Goal: Task Accomplishment & Management: Complete application form

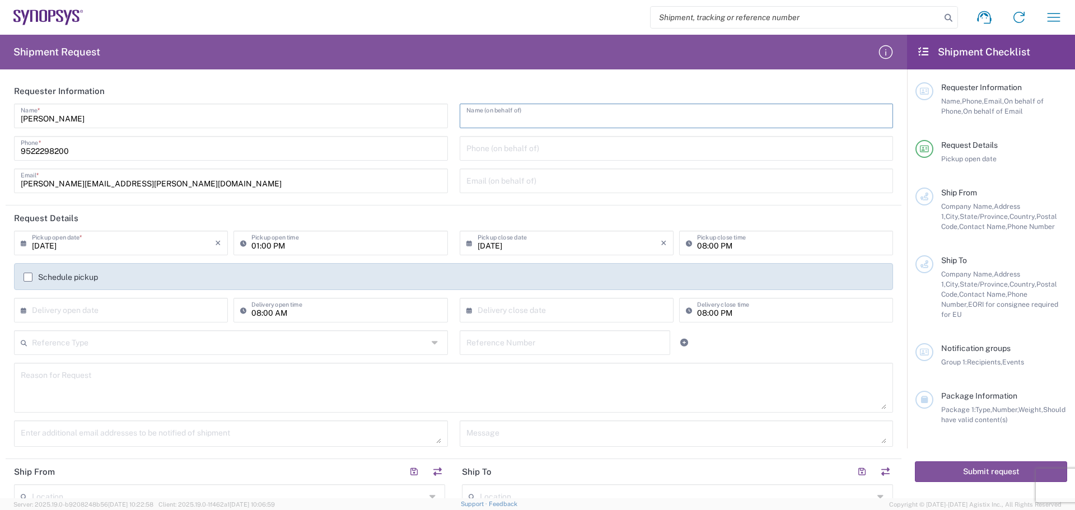
click at [521, 113] on input "text" at bounding box center [676, 115] width 420 height 20
type input "[PERSON_NAME]"
click at [532, 144] on input "tel" at bounding box center [676, 148] width 420 height 20
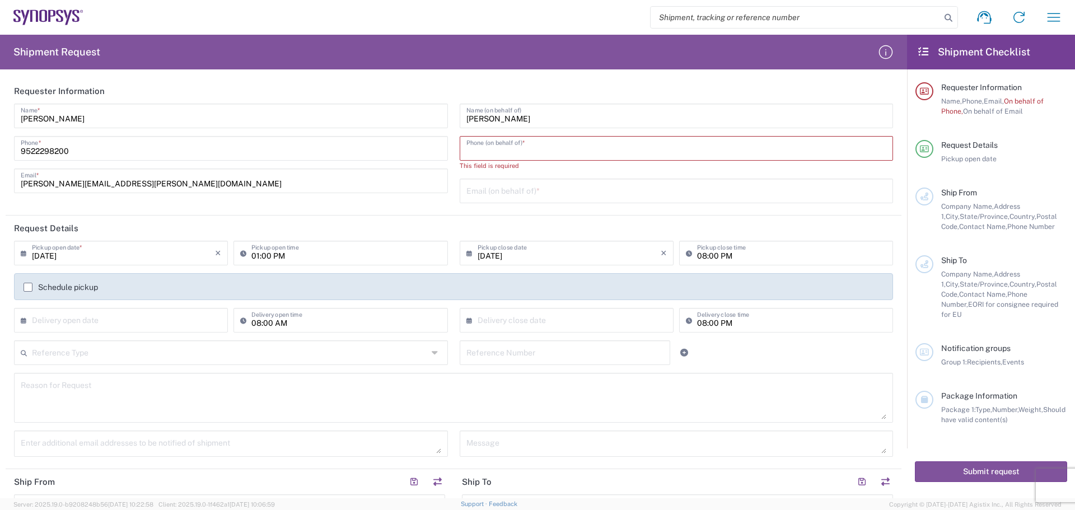
scroll to position [168, 0]
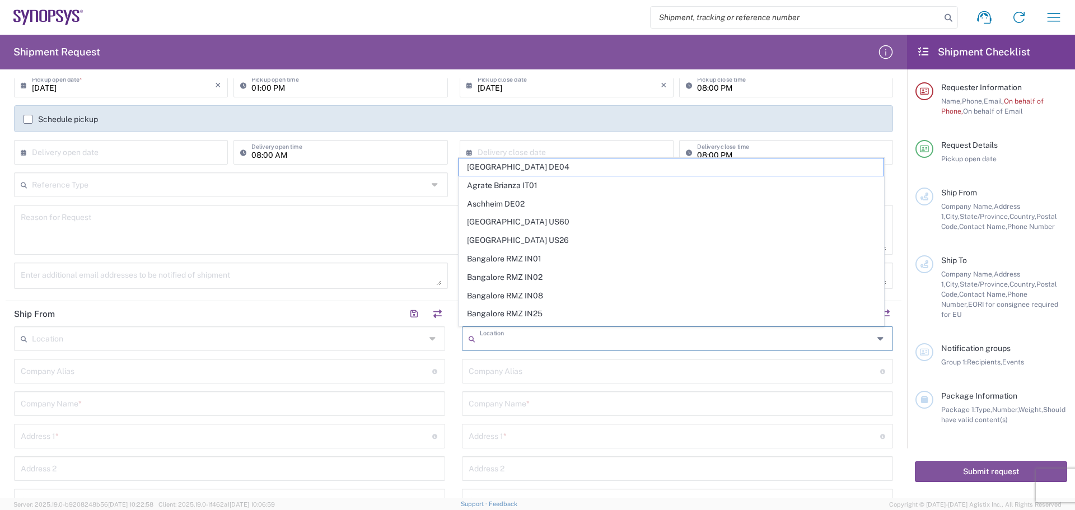
click at [524, 343] on input "text" at bounding box center [677, 338] width 394 height 20
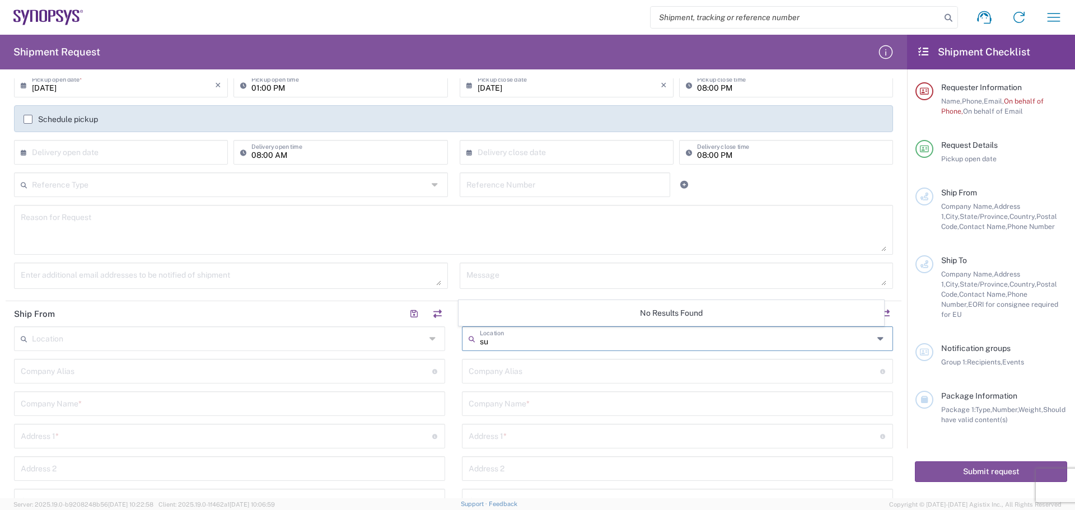
type input "s"
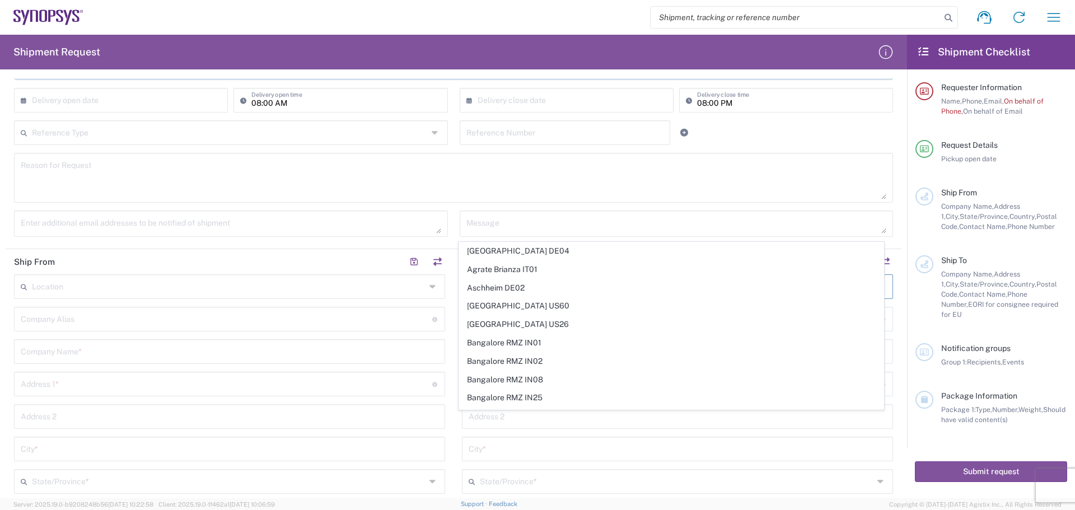
scroll to position [280, 0]
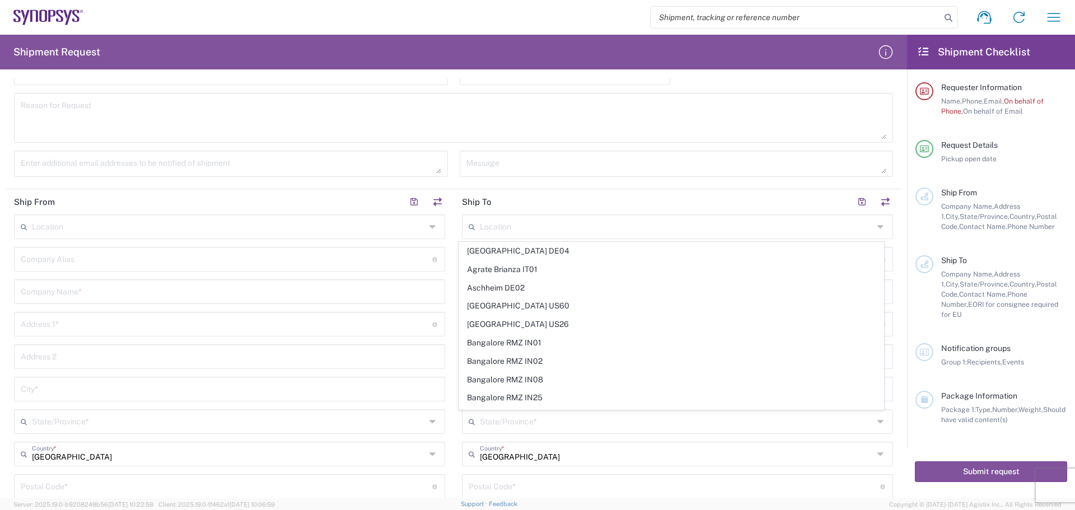
click at [532, 438] on div "Location [GEOGRAPHIC_DATA] DE04 Agrate Brianza IT01 [GEOGRAPHIC_DATA] DE02 [GEO…" at bounding box center [677, 440] width 431 height 452
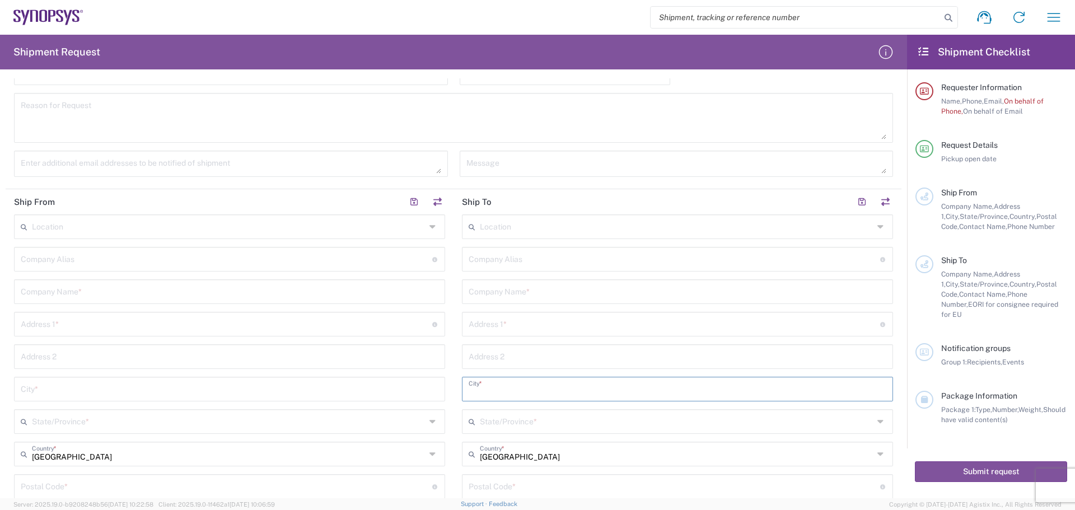
click at [532, 390] on input "text" at bounding box center [678, 388] width 418 height 20
type input "s"
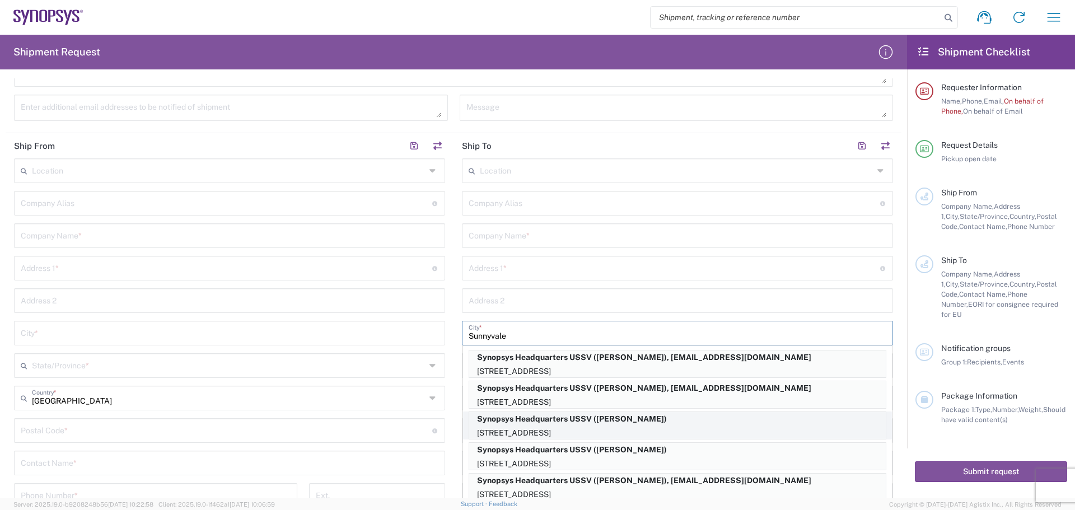
type input "Sunnyvale"
drag, startPoint x: 722, startPoint y: 430, endPoint x: 679, endPoint y: 405, distance: 50.1
click at [532, 405] on p "[STREET_ADDRESS]" at bounding box center [677, 402] width 417 height 14
type input "Synopsys Headquarters USSV"
type input "[STREET_ADDRESS]"
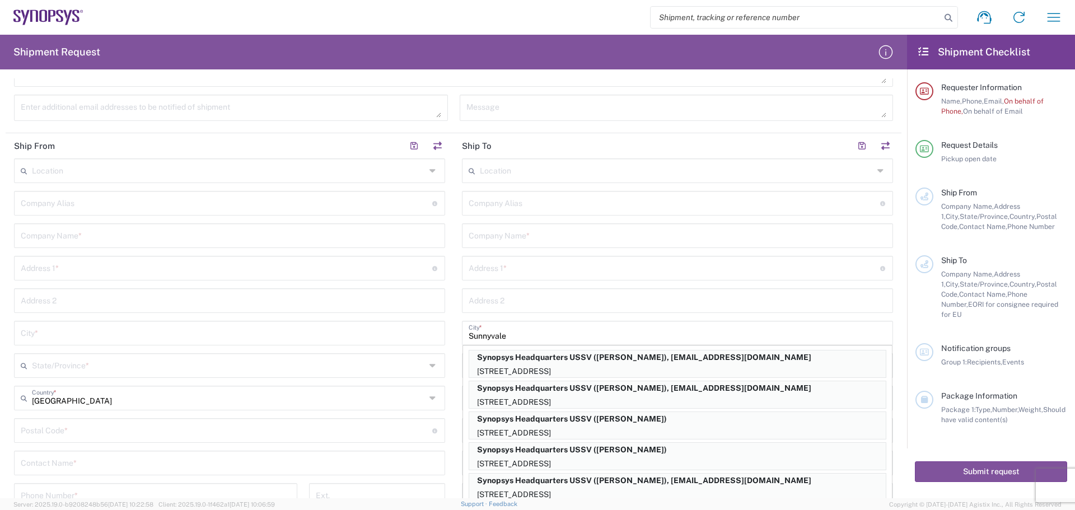
type input "[US_STATE]"
type input "94085"
type input "[PERSON_NAME]"
type input "6504171843"
type input "[EMAIL_ADDRESS][DOMAIN_NAME]"
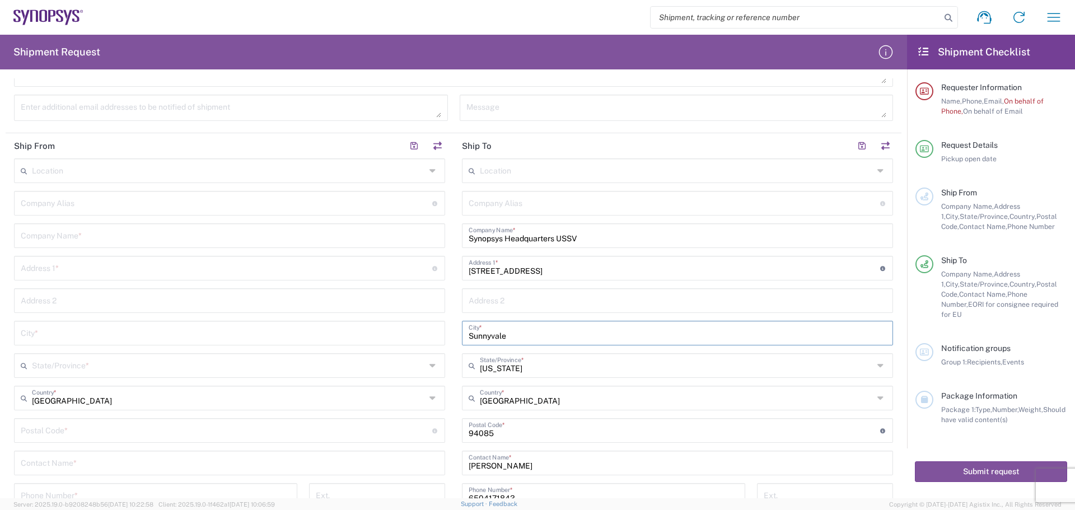
scroll to position [448, 0]
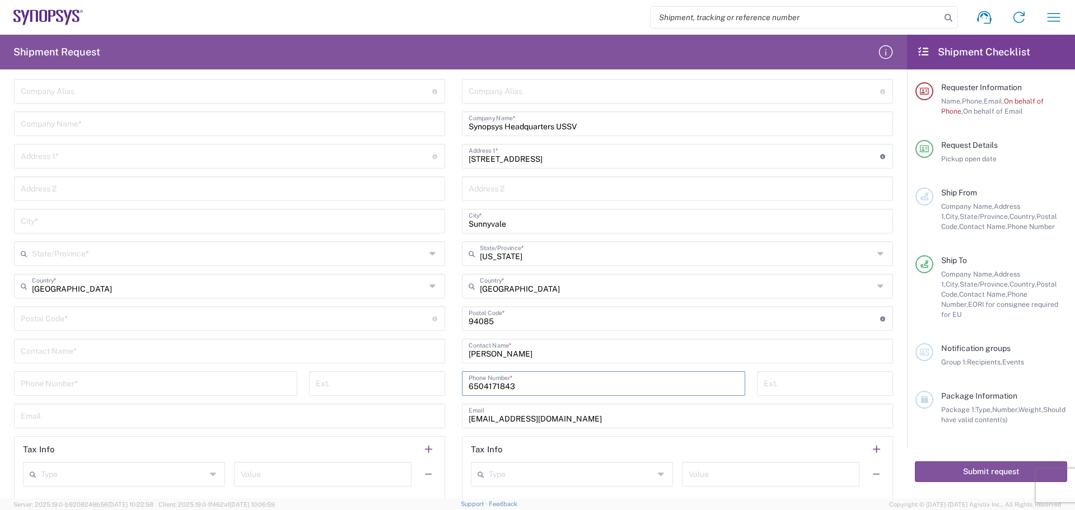
drag, startPoint x: 549, startPoint y: 383, endPoint x: 428, endPoint y: 378, distance: 120.5
click at [428, 378] on div "Ship From Location [GEOGRAPHIC_DATA] DE04 Agrate Brianza IT01 [GEOGRAPHIC_DATA]…" at bounding box center [454, 262] width 896 height 482
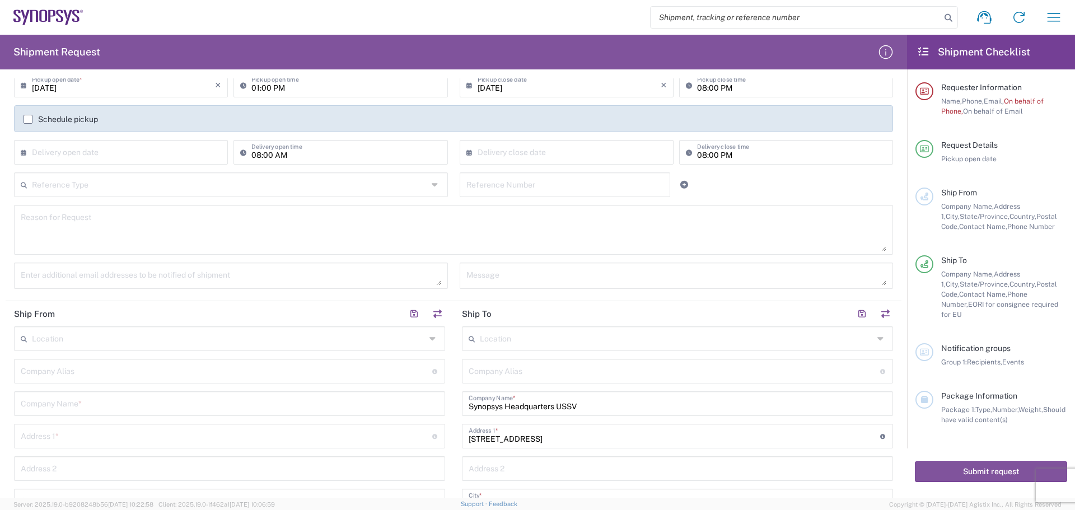
scroll to position [0, 0]
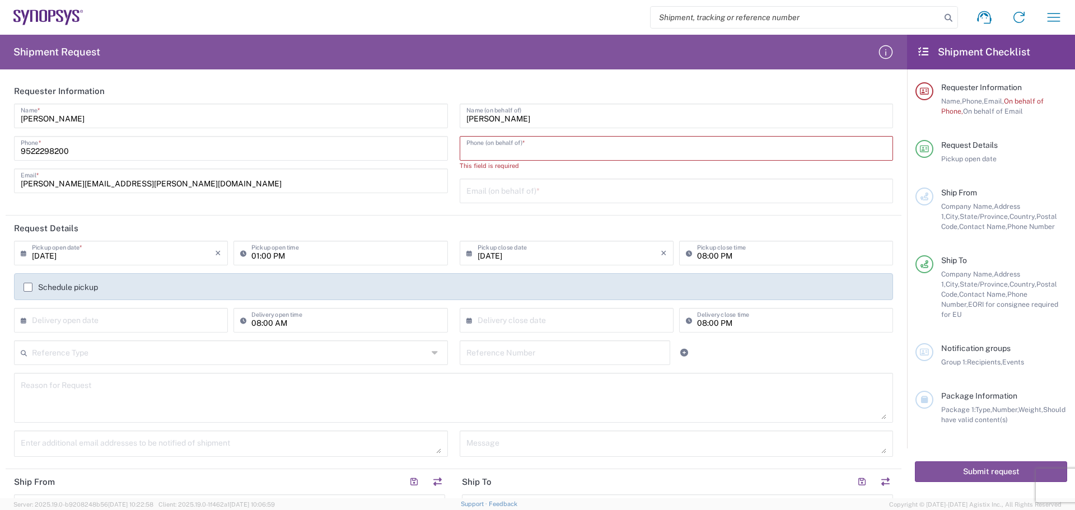
click at [532, 146] on input "tel" at bounding box center [676, 148] width 420 height 20
paste input "6504171843"
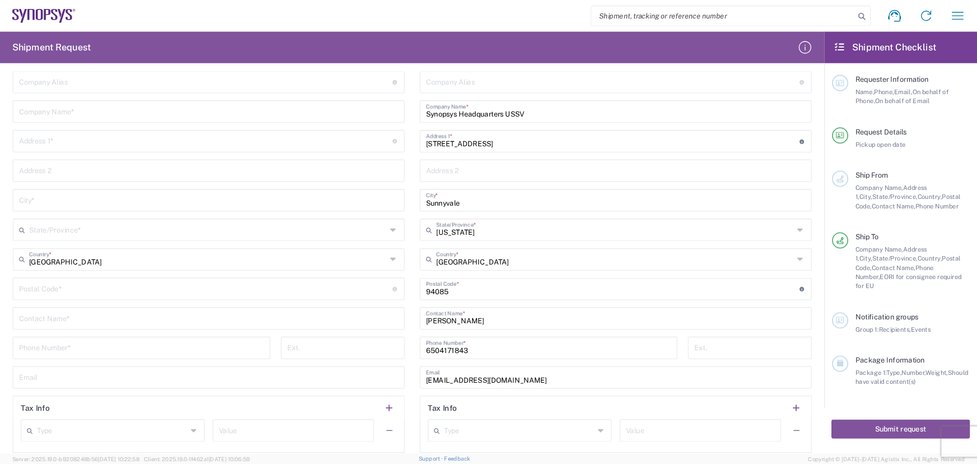
scroll to position [448, 0]
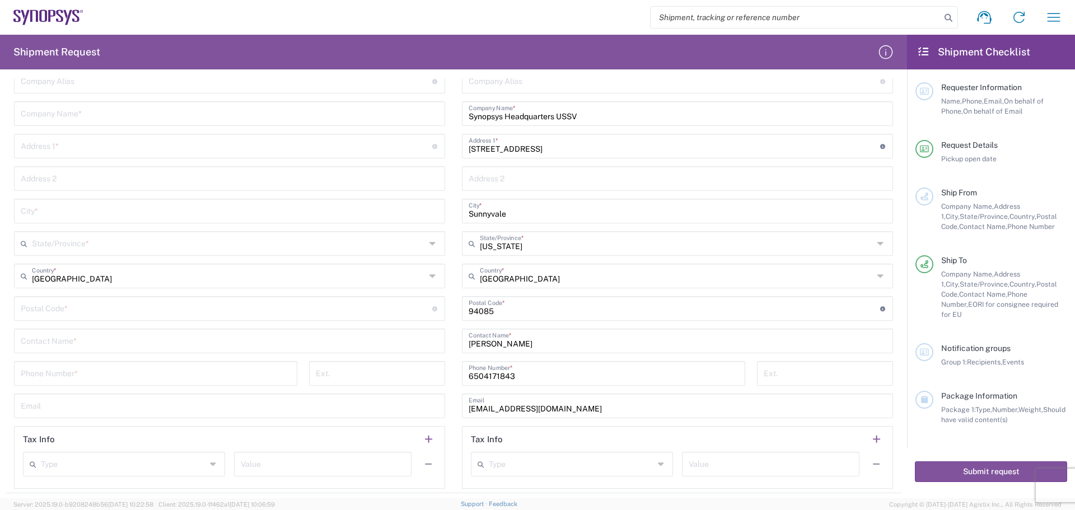
type input "6504171843"
click at [268, 292] on div "Ship From Location [GEOGRAPHIC_DATA] DE04 Agrate Brianza IT01 [GEOGRAPHIC_DATA]…" at bounding box center [454, 252] width 896 height 482
type input "[PERSON_NAME]"
drag, startPoint x: 595, startPoint y: 409, endPoint x: 225, endPoint y: 372, distance: 371.3
click at [239, 375] on div "Ship From Location [GEOGRAPHIC_DATA] DE04 Agrate Brianza IT01 [GEOGRAPHIC_DATA]…" at bounding box center [454, 252] width 896 height 482
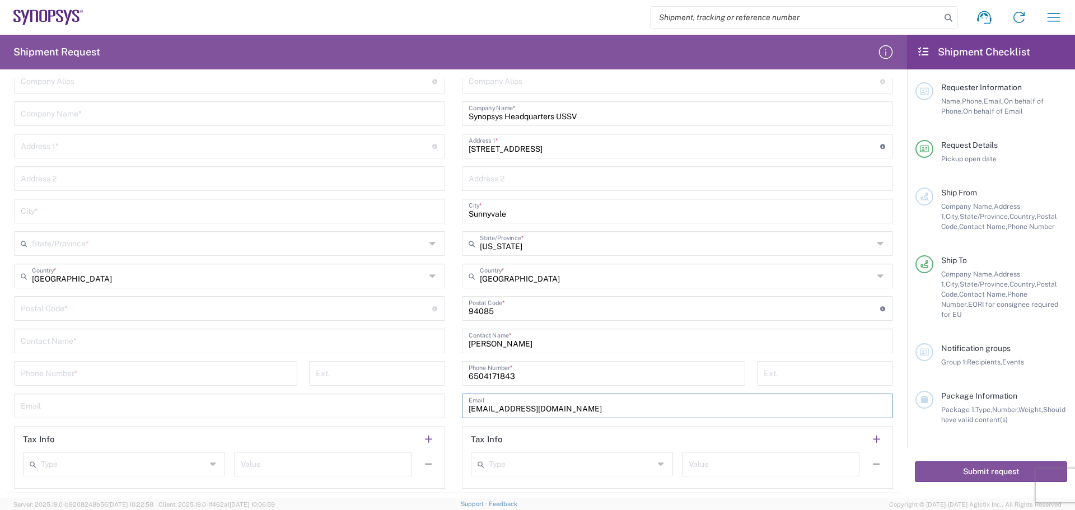
paste input "[PERSON_NAME] <[PERSON_NAME][EMAIL_ADDRESS][PERSON_NAME][DOMAIN_NAME]>"
drag, startPoint x: 530, startPoint y: 408, endPoint x: 316, endPoint y: 394, distance: 214.4
click at [311, 396] on div "Ship From Location [GEOGRAPHIC_DATA] DE04 Agrate Brianza IT01 [GEOGRAPHIC_DATA]…" at bounding box center [454, 252] width 896 height 482
type input "[PERSON_NAME][EMAIL_ADDRESS][PERSON_NAME][DOMAIN_NAME]"
drag, startPoint x: 540, startPoint y: 378, endPoint x: 156, endPoint y: 367, distance: 384.2
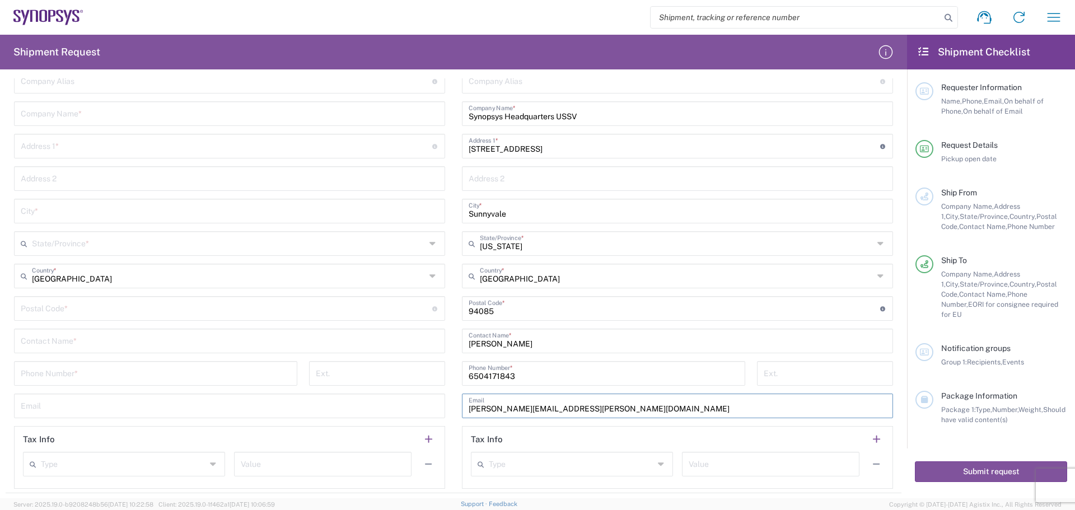
click at [159, 368] on div "Ship From Location [GEOGRAPHIC_DATA] DE04 Agrate Brianza IT01 [GEOGRAPHIC_DATA]…" at bounding box center [454, 252] width 896 height 482
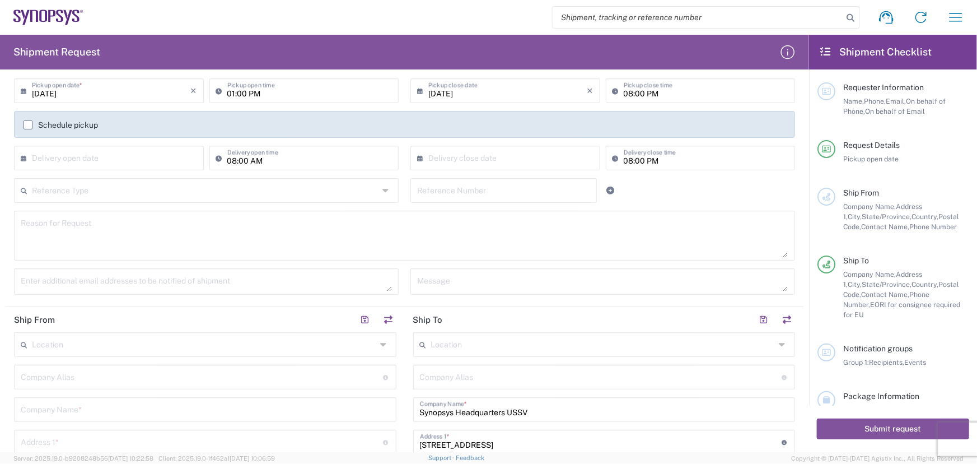
scroll to position [50, 0]
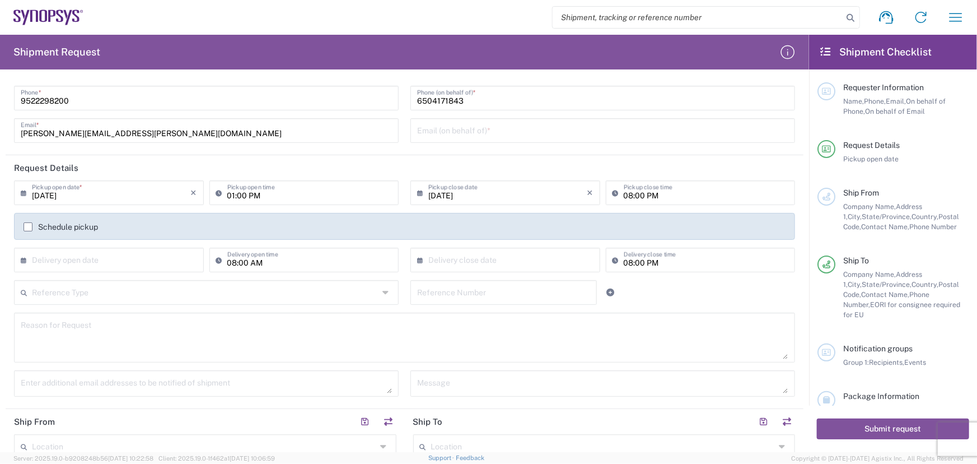
click at [483, 136] on input "text" at bounding box center [602, 130] width 371 height 20
paste input "6504171843"
click at [488, 190] on div "[DATE] × Pickup close date" at bounding box center [505, 192] width 190 height 25
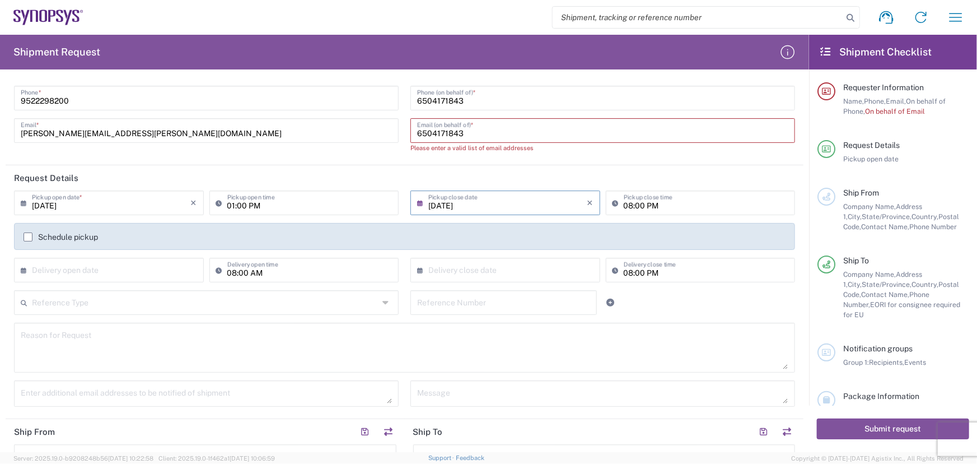
click at [532, 143] on div "Please enter a valid list of email addresses" at bounding box center [602, 148] width 385 height 10
click at [532, 132] on input "6504171843" at bounding box center [602, 130] width 371 height 20
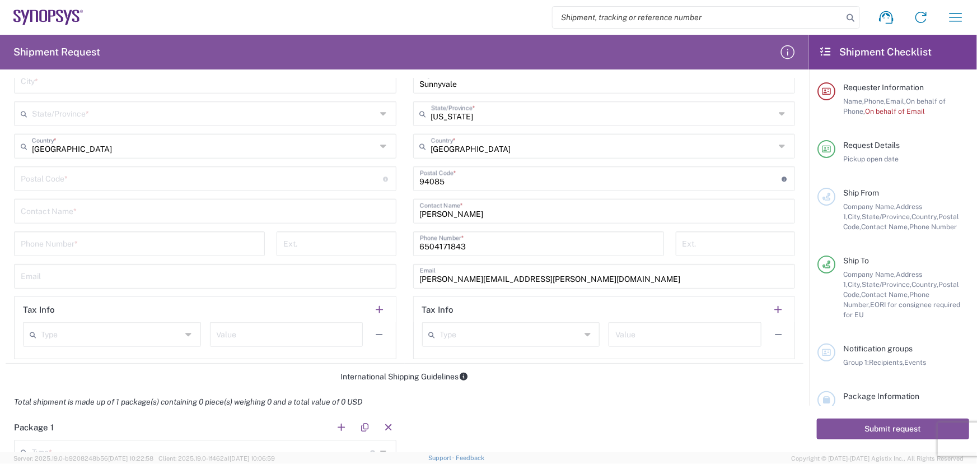
scroll to position [610, 0]
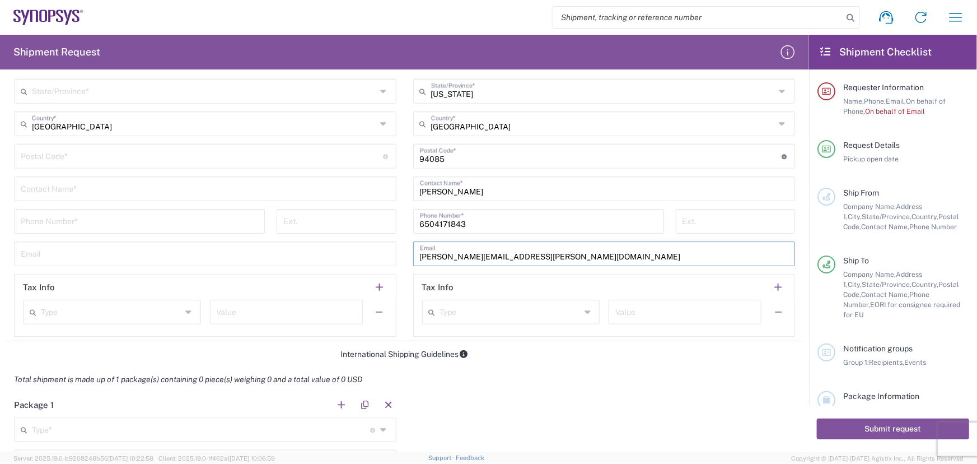
drag, startPoint x: 467, startPoint y: 262, endPoint x: 179, endPoint y: 246, distance: 288.2
click at [172, 244] on div "Ship From Location [GEOGRAPHIC_DATA] DE04 Agrate Brianza IT01 [GEOGRAPHIC_DATA]…" at bounding box center [405, 100] width 798 height 482
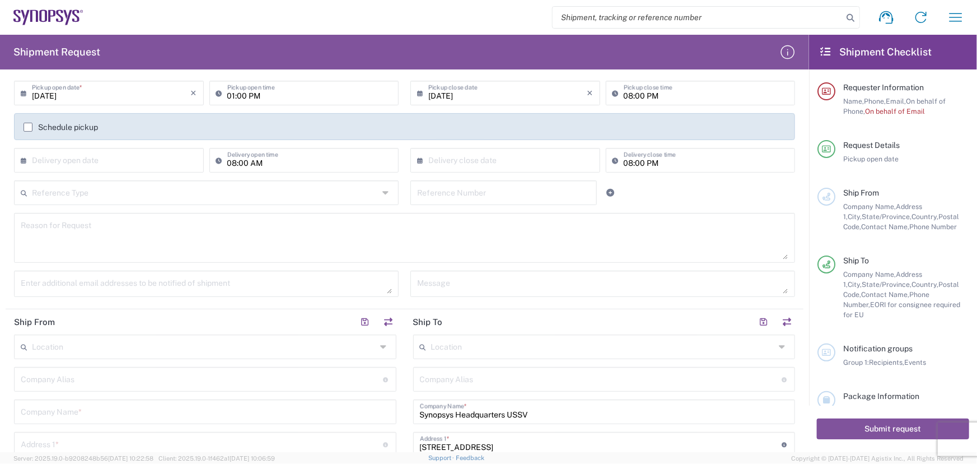
scroll to position [0, 0]
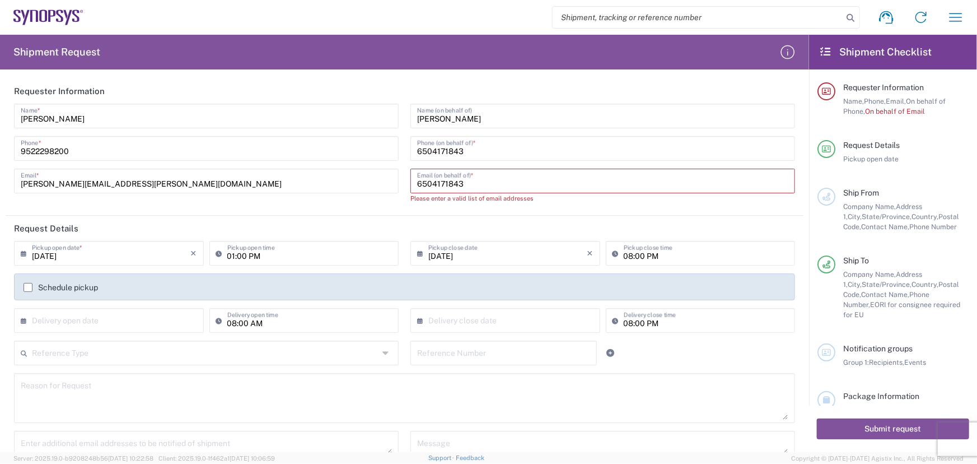
drag, startPoint x: 525, startPoint y: 185, endPoint x: 85, endPoint y: 174, distance: 440.2
click at [130, 174] on div "[PERSON_NAME] Name * [PHONE_NUMBER] Phone * [PERSON_NAME][EMAIL_ADDRESS][PERSON…" at bounding box center [404, 157] width 793 height 107
paste input "[PERSON_NAME][EMAIL_ADDRESS][PERSON_NAME][DOMAIN_NAME]"
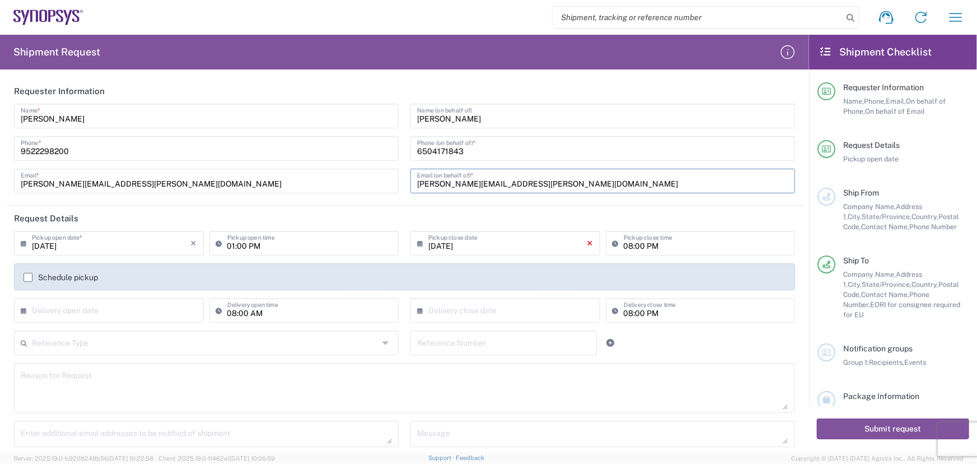
type input "[PERSON_NAME][EMAIL_ADDRESS][PERSON_NAME][DOMAIN_NAME]"
click at [532, 240] on icon "×" at bounding box center [590, 243] width 6 height 18
click at [532, 245] on input "text" at bounding box center [507, 242] width 159 height 20
click at [470, 341] on span "22" at bounding box center [470, 344] width 17 height 16
type input "[DATE]"
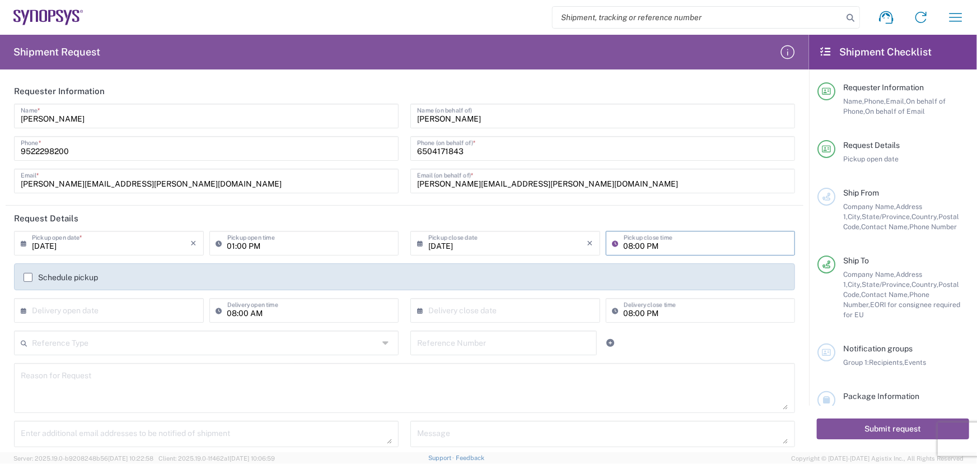
click at [532, 249] on input "08:00 PM" at bounding box center [706, 242] width 165 height 20
type input "04:00 PM"
click at [157, 307] on input "text" at bounding box center [111, 310] width 159 height 20
click at [106, 414] on span "24" at bounding box center [111, 411] width 17 height 16
type input "[DATE]"
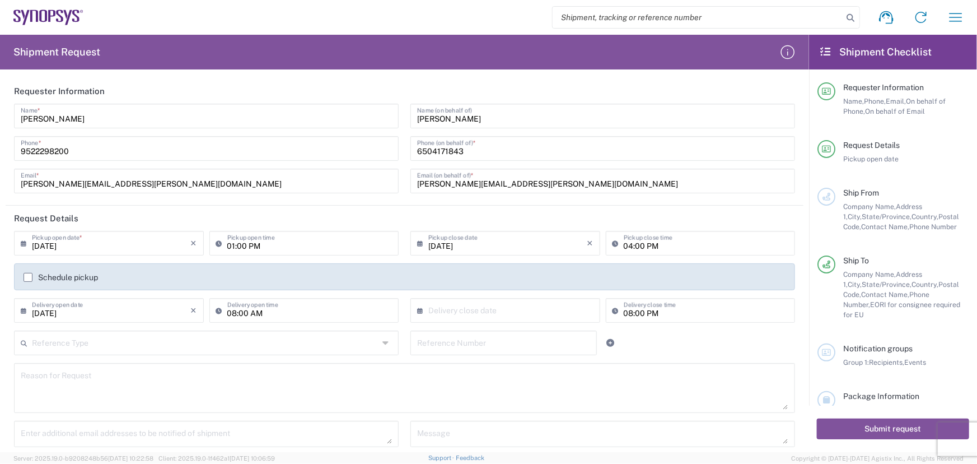
click at [532, 309] on input "08:00 PM" at bounding box center [706, 310] width 165 height 20
type input "04:00 PM"
click at [383, 342] on icon at bounding box center [387, 343] width 9 height 18
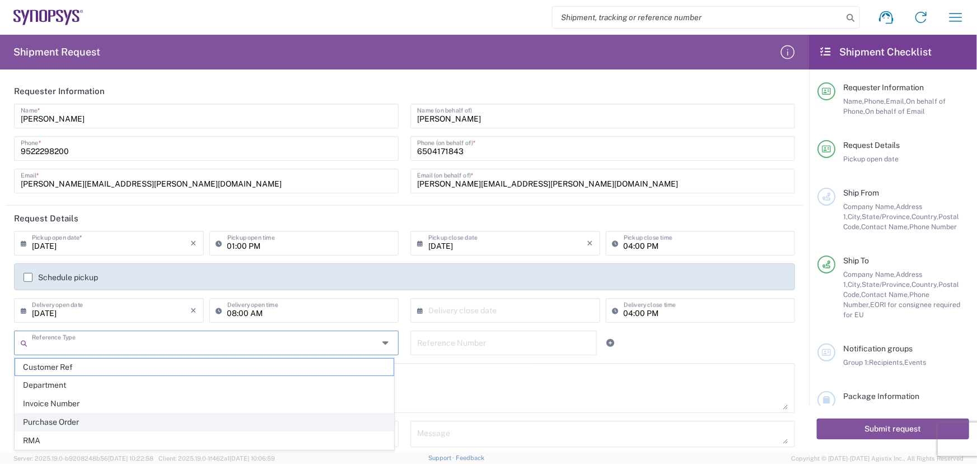
click at [256, 418] on span "Purchase Order" at bounding box center [204, 421] width 378 height 17
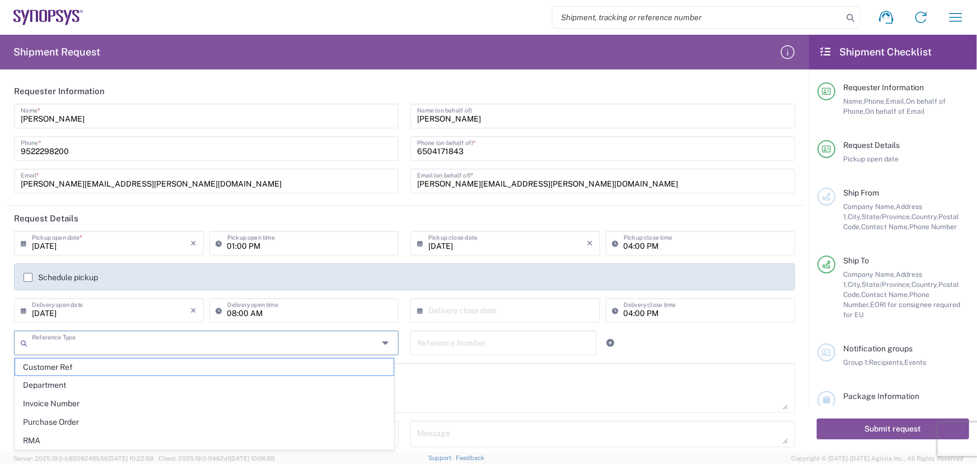
type input "Purchase Order"
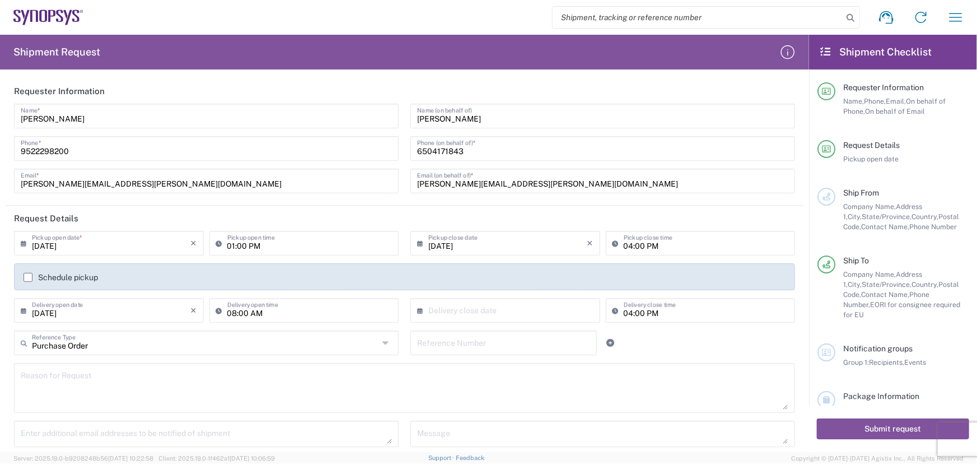
click at [467, 347] on input "text" at bounding box center [503, 342] width 173 height 20
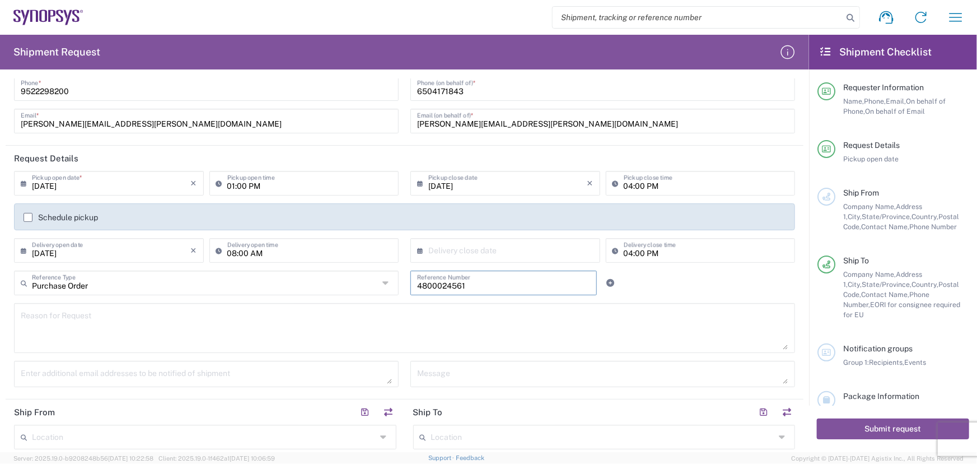
scroll to position [203, 0]
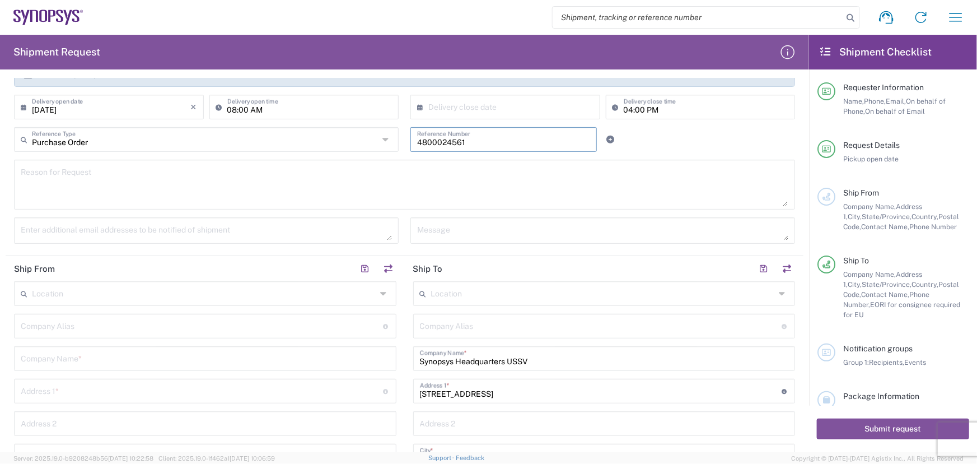
type input "4800024561"
click at [256, 327] on input "text" at bounding box center [202, 325] width 362 height 20
type input "Ironwood Electronics"
type input "[STREET_ADDRESS]"
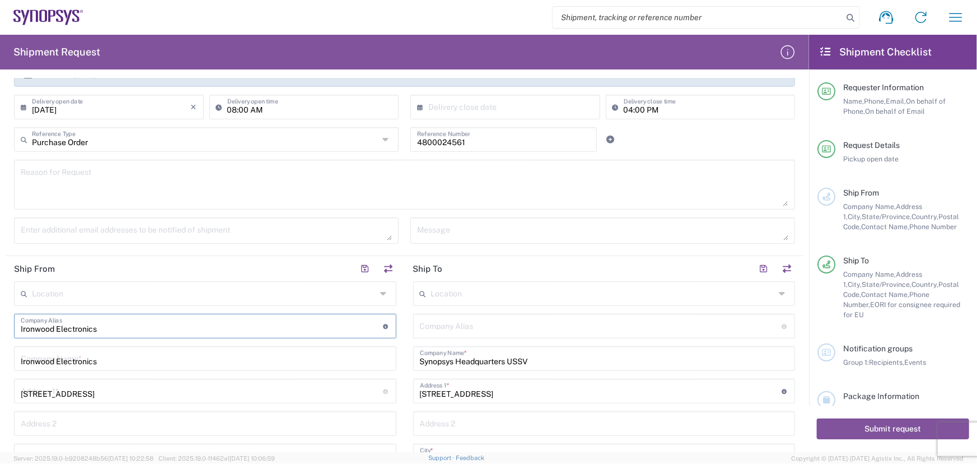
type input "[PERSON_NAME]"
type input "[GEOGRAPHIC_DATA]"
type input "55121"
type input "9522298200"
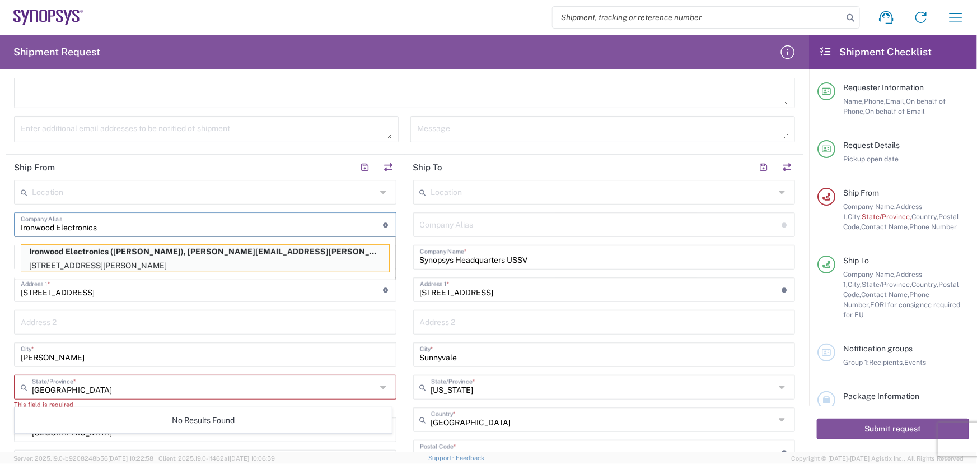
scroll to position [305, 0]
click at [189, 264] on p "[STREET_ADDRESS][PERSON_NAME]" at bounding box center [205, 265] width 368 height 14
type input "[US_STATE]"
type input "[PERSON_NAME]"
type input "[PERSON_NAME][EMAIL_ADDRESS][PERSON_NAME][DOMAIN_NAME]"
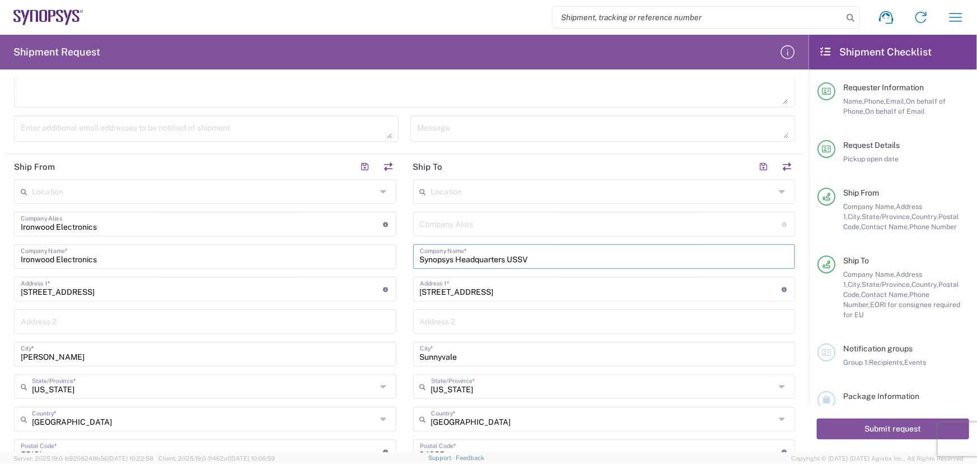
drag, startPoint x: 556, startPoint y: 255, endPoint x: 505, endPoint y: 257, distance: 51.5
click at [505, 257] on input "Synopsys Headquarters USSV" at bounding box center [604, 256] width 369 height 20
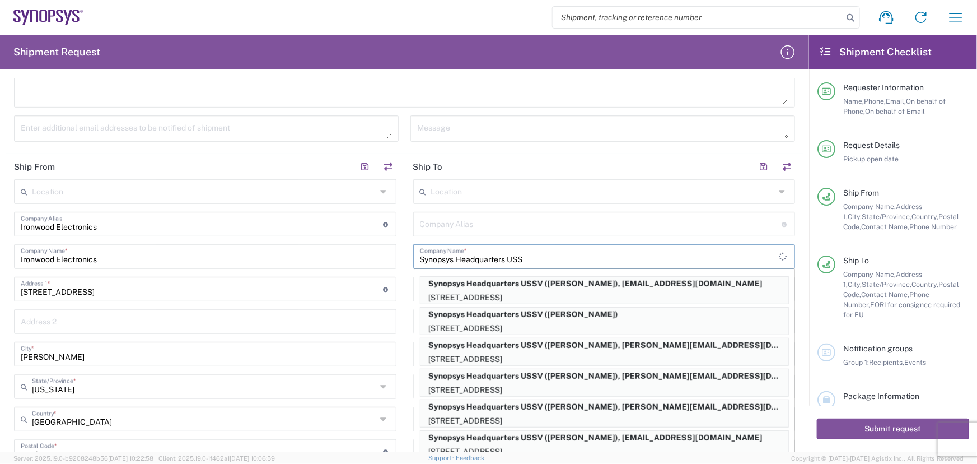
type input "Synopsys Headquarters USSV"
click at [526, 219] on input "text" at bounding box center [601, 223] width 362 height 20
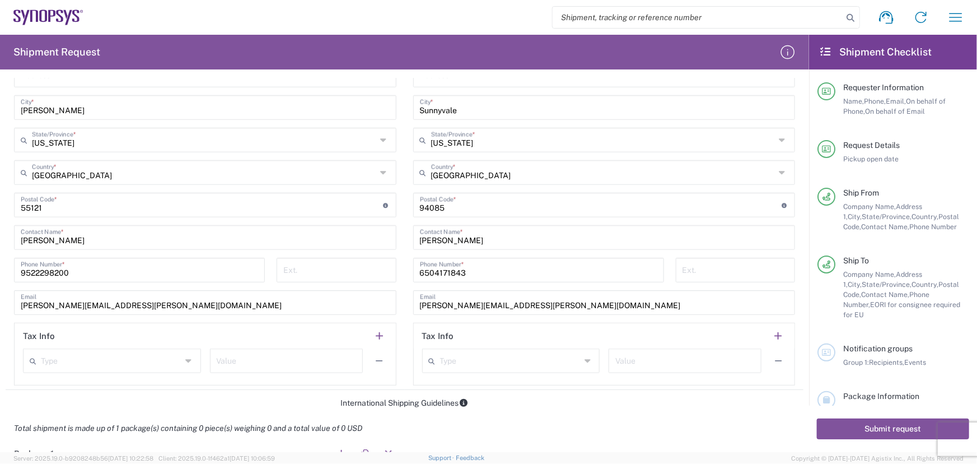
scroll to position [560, 0]
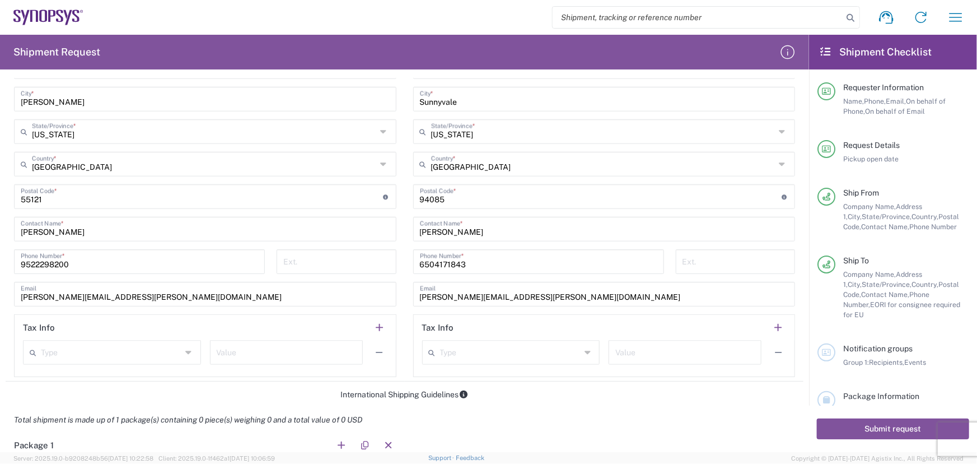
click at [532, 350] on div "Type" at bounding box center [511, 352] width 178 height 25
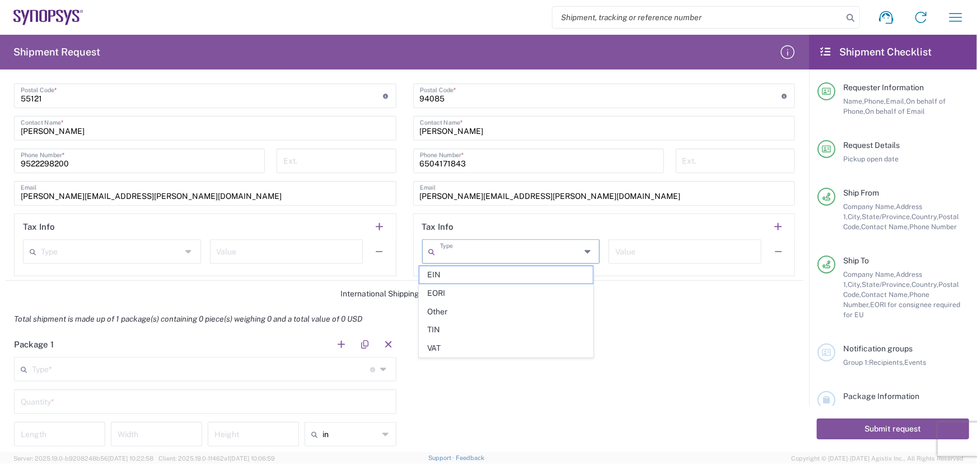
scroll to position [661, 0]
click at [532, 400] on div "Package 1 Type * Material used to package goods Bale(s) Basket(s) Bolt(s) Bottl…" at bounding box center [405, 435] width 798 height 209
click at [265, 364] on input "text" at bounding box center [201, 368] width 338 height 20
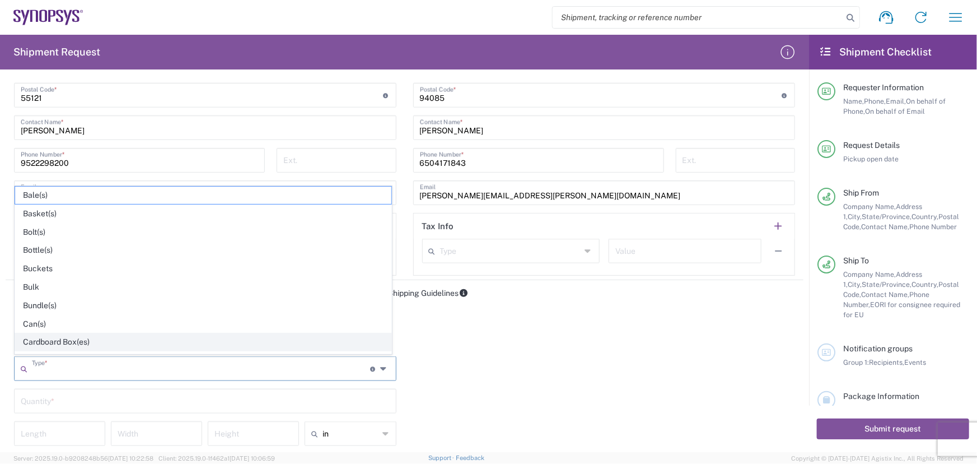
click at [243, 342] on span "Cardboard Box(es)" at bounding box center [203, 341] width 376 height 17
type input "Cardboard Box(es)"
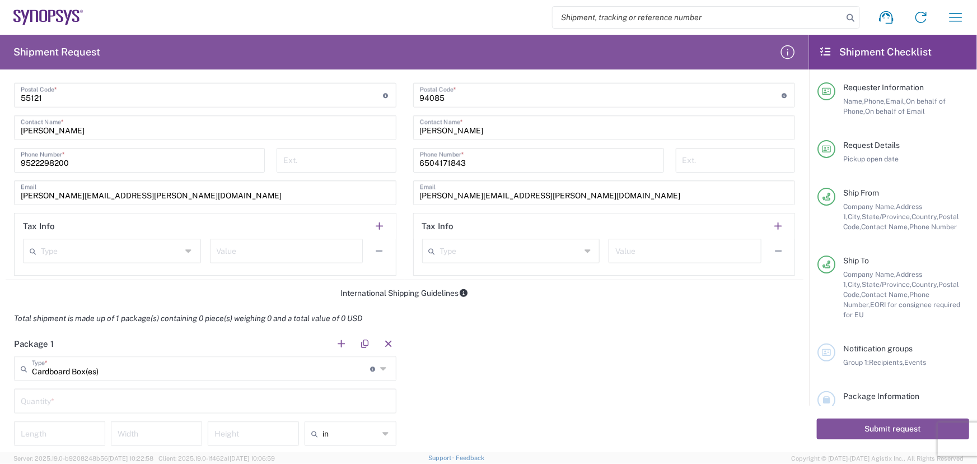
click at [204, 403] on input "text" at bounding box center [205, 400] width 369 height 20
type input "1"
click at [76, 429] on input "number" at bounding box center [60, 433] width 78 height 20
type input "12"
type input "9"
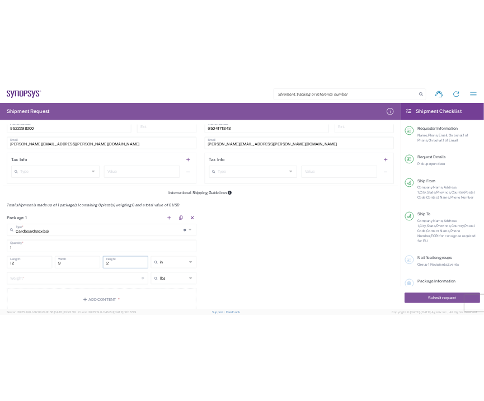
scroll to position [814, 0]
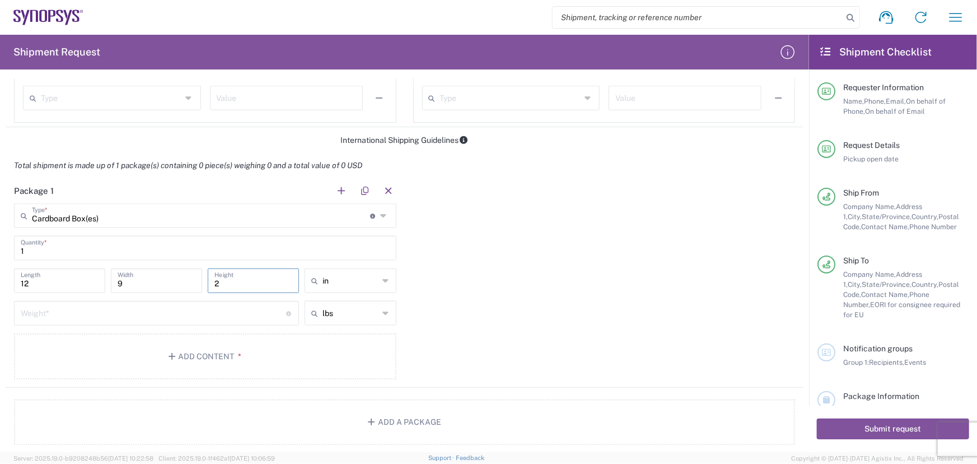
type input "2"
click at [144, 311] on input "number" at bounding box center [153, 312] width 265 height 20
type input "1"
click at [228, 356] on button "Add Content *" at bounding box center [205, 356] width 382 height 46
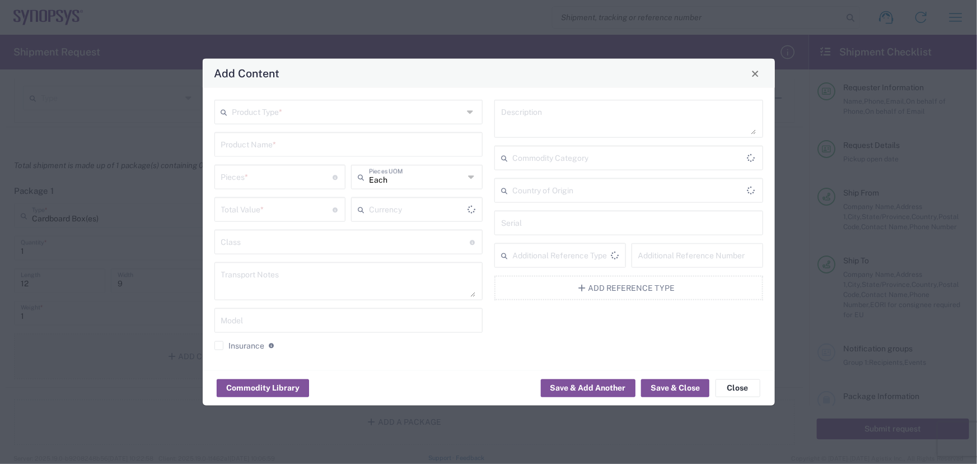
type input "US Dollar"
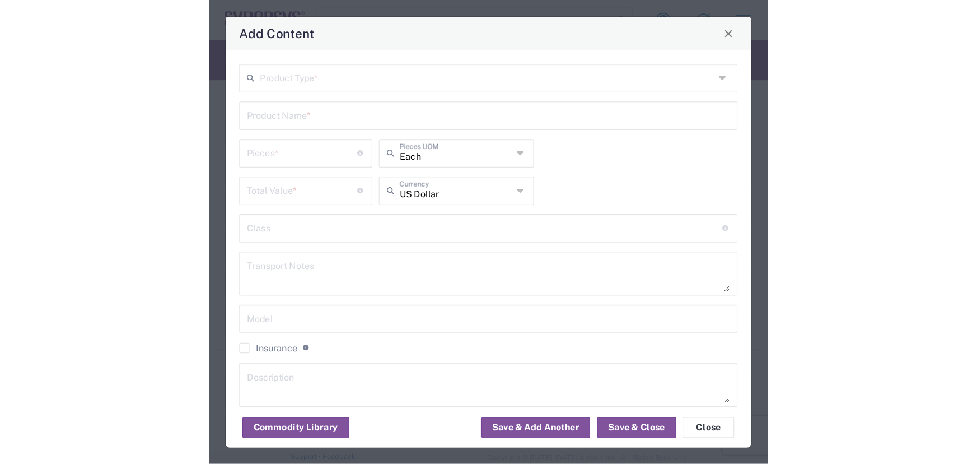
scroll to position [0, 0]
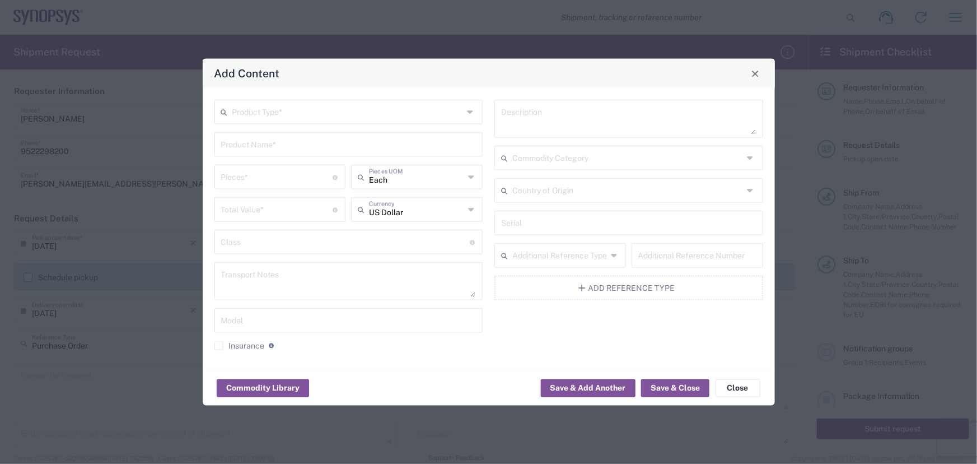
click at [381, 116] on input "text" at bounding box center [347, 111] width 231 height 20
paste input "C20785"
type input "C20785"
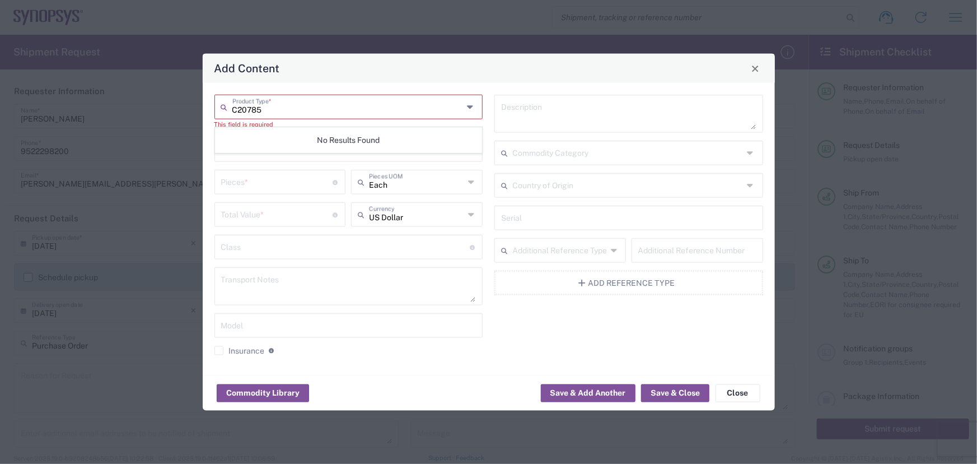
drag, startPoint x: 380, startPoint y: 110, endPoint x: 83, endPoint y: 103, distance: 296.8
click at [91, 101] on div "Add Content C20785 Product Type * This field is required Product Name * Pieces …" at bounding box center [488, 232] width 977 height 464
type input "p"
click at [249, 152] on span "General Commodity" at bounding box center [349, 149] width 266 height 17
type input "General Commodity"
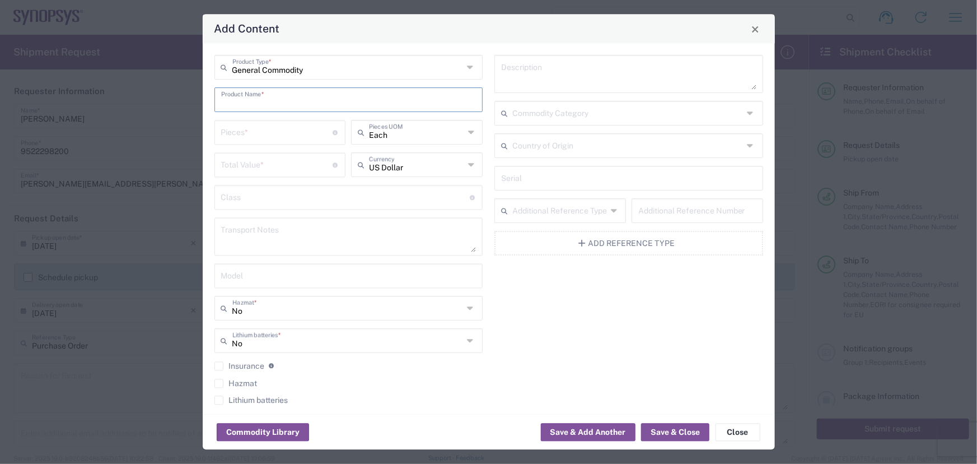
click at [251, 103] on input "text" at bounding box center [348, 100] width 255 height 20
paste input "C20785"
type input "C20785"
click at [251, 128] on input "number" at bounding box center [277, 132] width 112 height 20
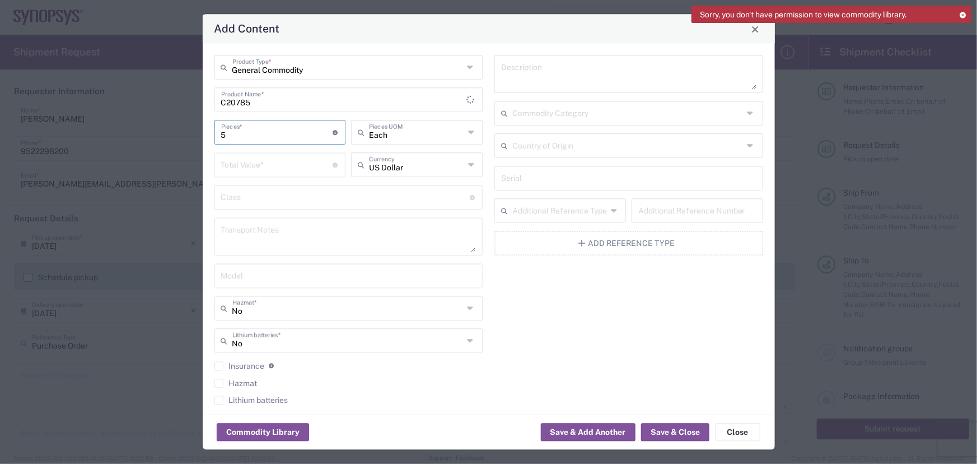
type input "5"
click at [257, 168] on input "number" at bounding box center [277, 165] width 112 height 20
type input "4668.60"
click at [532, 77] on textarea at bounding box center [628, 74] width 255 height 31
paste textarea "SBT-BGA 19MM 1MM PITCH 18X18 ARR"
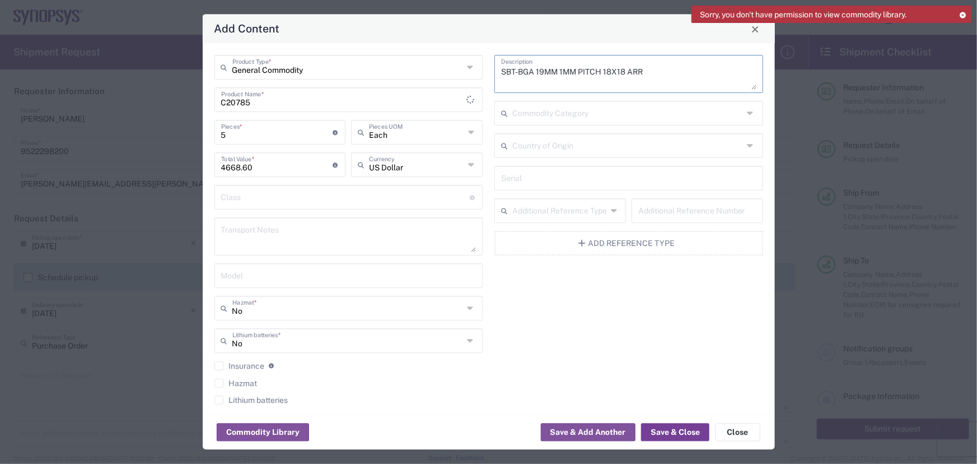
type textarea "SBT-BGA 19MM 1MM PITCH 18X18 ARR"
click at [532, 433] on button "Save & Close" at bounding box center [675, 432] width 68 height 18
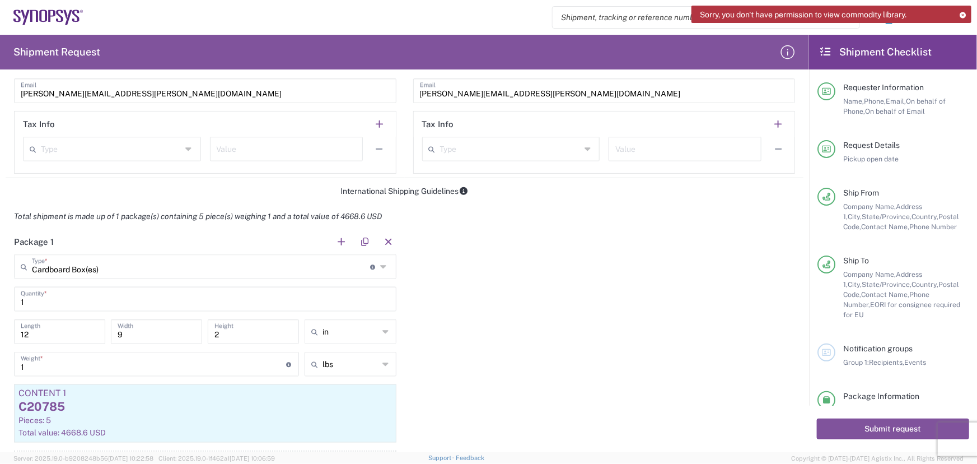
scroll to position [509, 0]
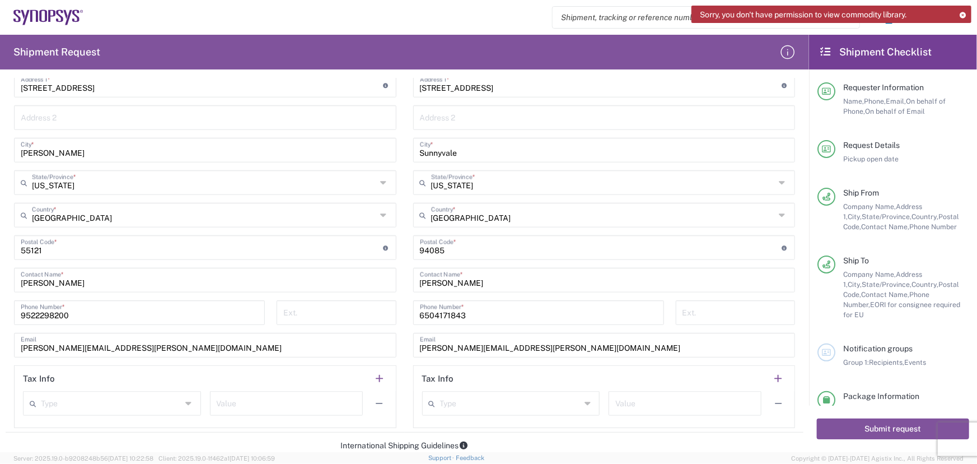
click at [59, 162] on div "Location [GEOGRAPHIC_DATA] DE04 Agrate Brianza IT01 [GEOGRAPHIC_DATA] DE02 [GEO…" at bounding box center [205, 201] width 382 height 452
click at [59, 152] on input "[PERSON_NAME]" at bounding box center [205, 149] width 369 height 20
click at [29, 153] on input "[PERSON_NAME]" at bounding box center [205, 149] width 369 height 20
click at [23, 153] on input "[PERSON_NAME]" at bounding box center [205, 149] width 369 height 20
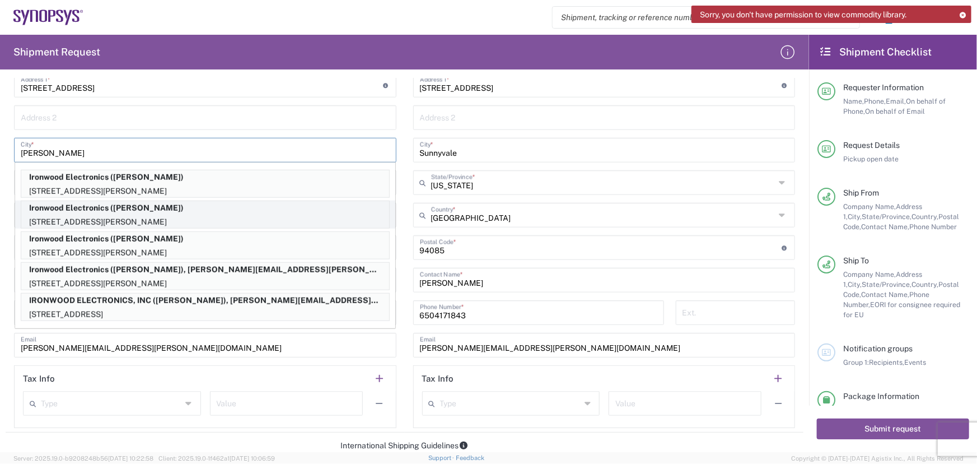
type input "[PERSON_NAME]"
click at [223, 218] on p "[STREET_ADDRESS][PERSON_NAME]" at bounding box center [205, 222] width 368 height 14
type input "[STREET_ADDRESS]"
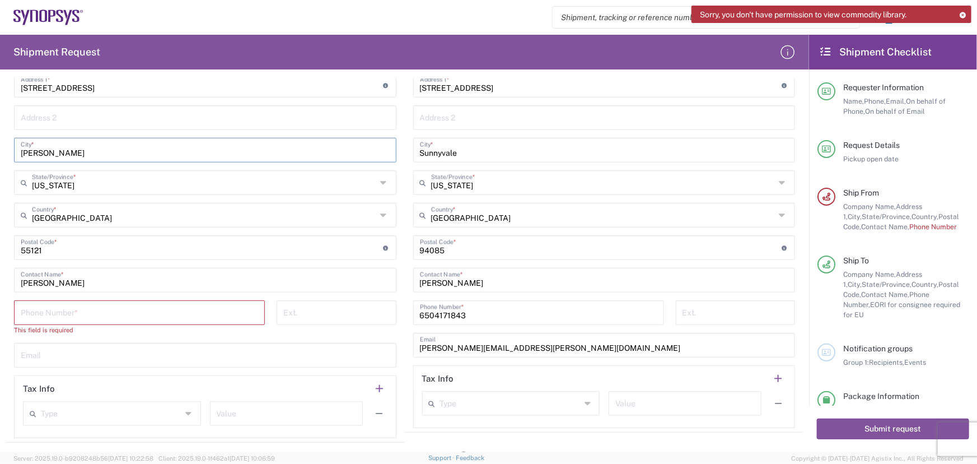
click at [160, 310] on input "tel" at bounding box center [139, 312] width 237 height 20
type input "9522298200"
type input "Ironwood Electronics"
type input "[STREET_ADDRESS]"
type input "[GEOGRAPHIC_DATA]"
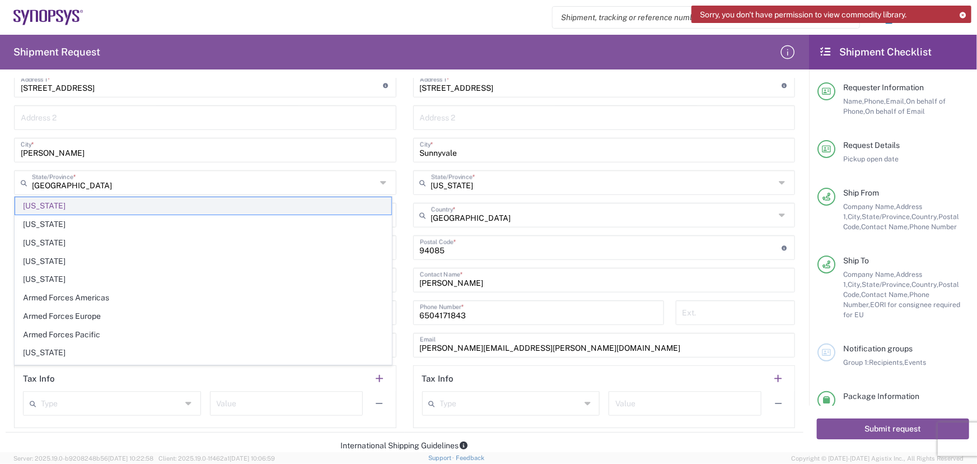
click at [105, 202] on span "[US_STATE]" at bounding box center [203, 205] width 376 height 17
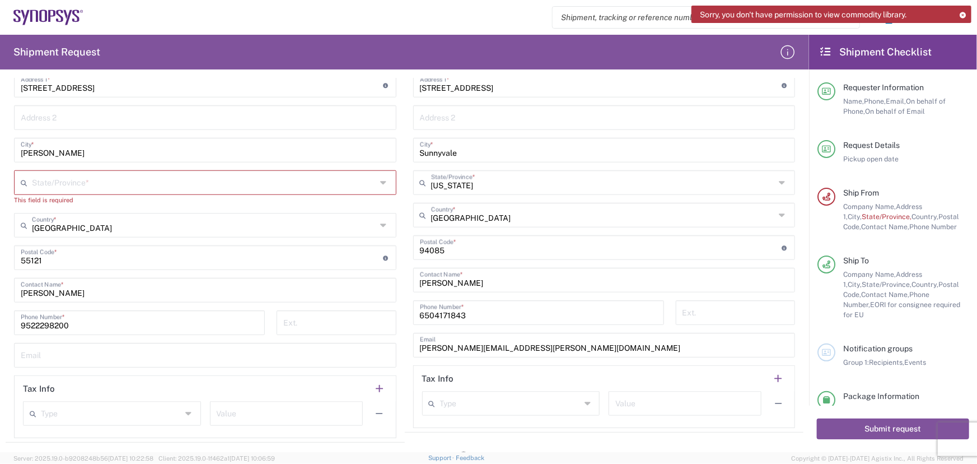
click at [114, 184] on input "text" at bounding box center [204, 182] width 344 height 20
click at [112, 205] on span "[US_STATE]" at bounding box center [203, 205] width 376 height 17
type input "[US_STATE]"
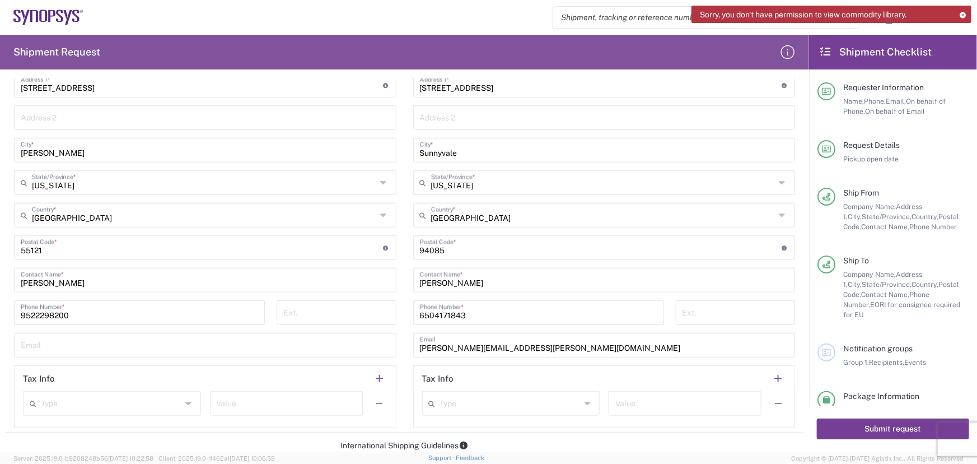
click at [532, 423] on button "Submit request" at bounding box center [893, 428] width 152 height 21
